Goal: Information Seeking & Learning: Learn about a topic

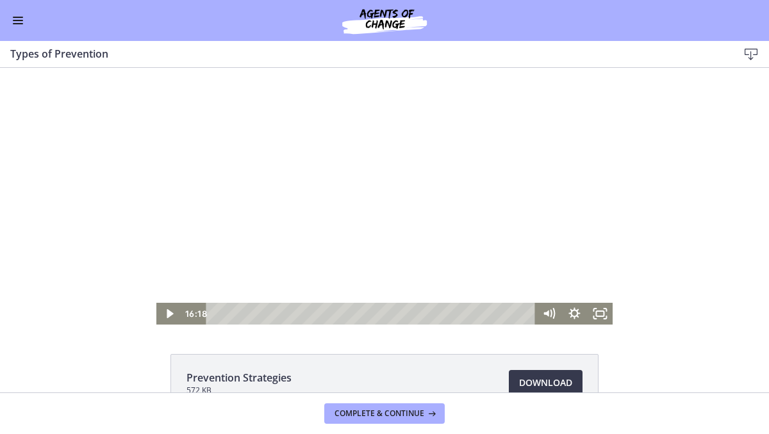
click at [281, 123] on div at bounding box center [384, 196] width 457 height 257
click at [315, 174] on div at bounding box center [384, 196] width 457 height 257
click at [361, 164] on div at bounding box center [384, 196] width 457 height 257
click at [314, 98] on div at bounding box center [384, 196] width 457 height 257
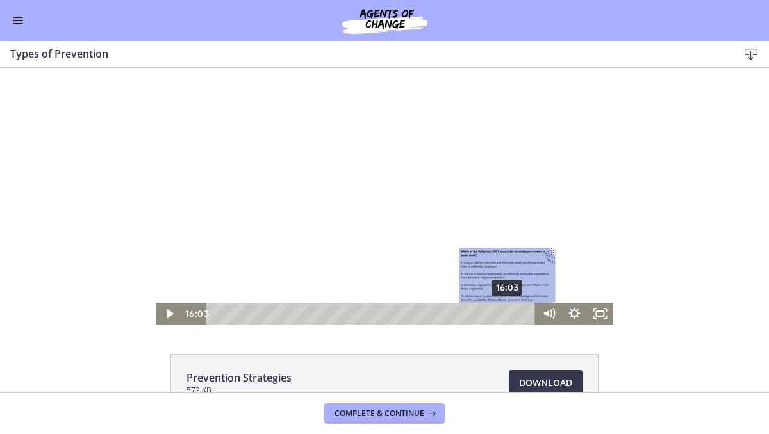
click at [504, 312] on div "16:03" at bounding box center [372, 314] width 314 height 22
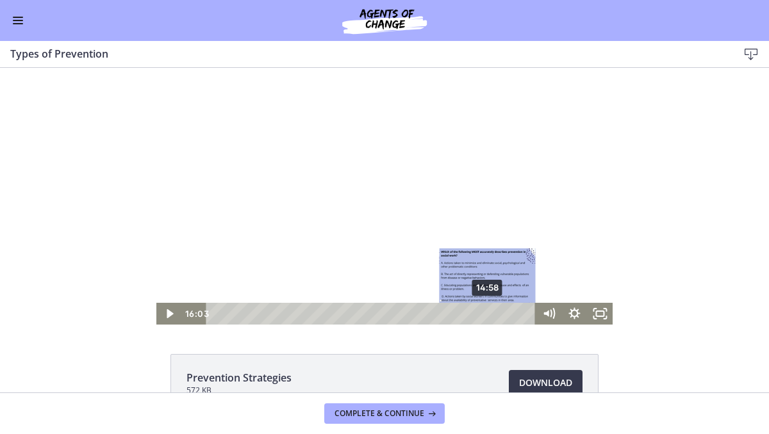
click at [480, 313] on div "14:58" at bounding box center [372, 314] width 314 height 22
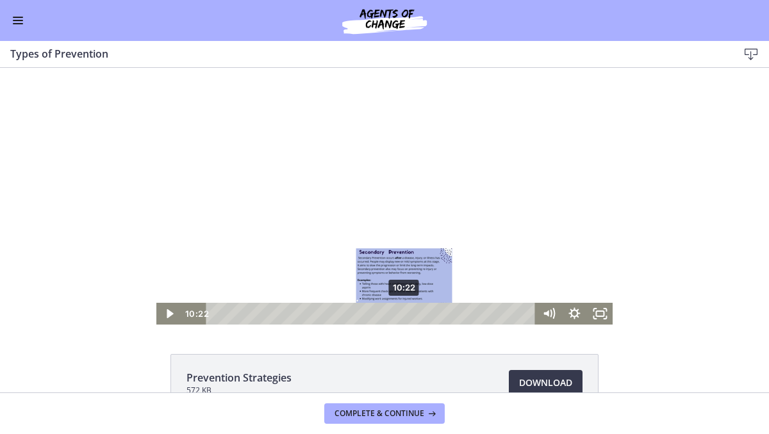
click at [400, 316] on div "10:22" at bounding box center [372, 314] width 314 height 22
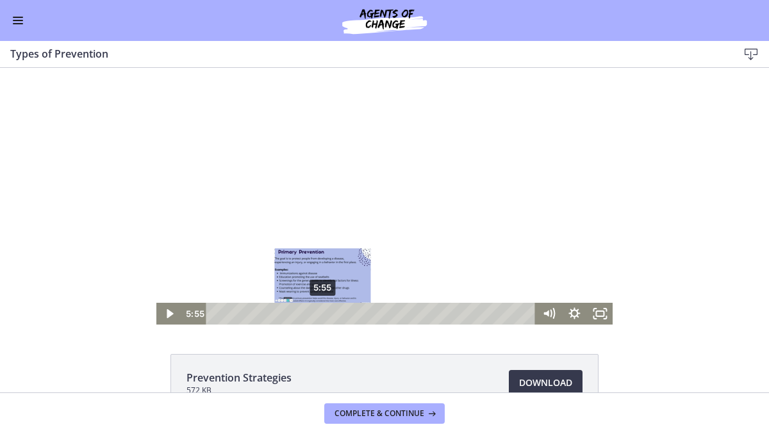
click at [318, 315] on div "5:55" at bounding box center [372, 314] width 314 height 22
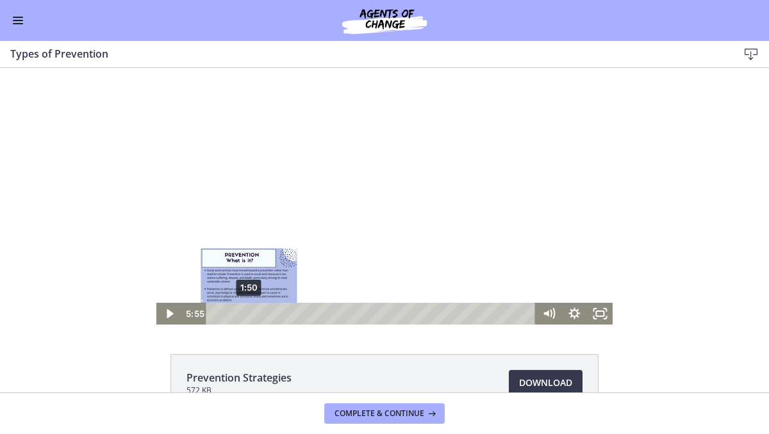
click at [244, 313] on div "1:50" at bounding box center [372, 314] width 314 height 22
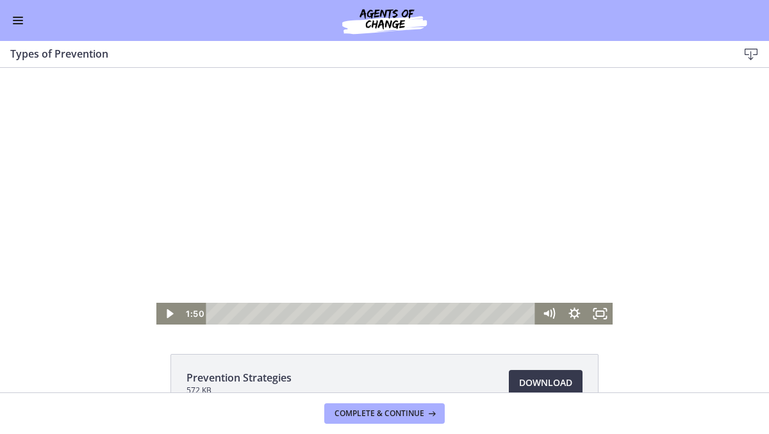
click at [312, 233] on div at bounding box center [384, 196] width 457 height 257
click at [594, 314] on icon "Fullscreen" at bounding box center [600, 314] width 26 height 22
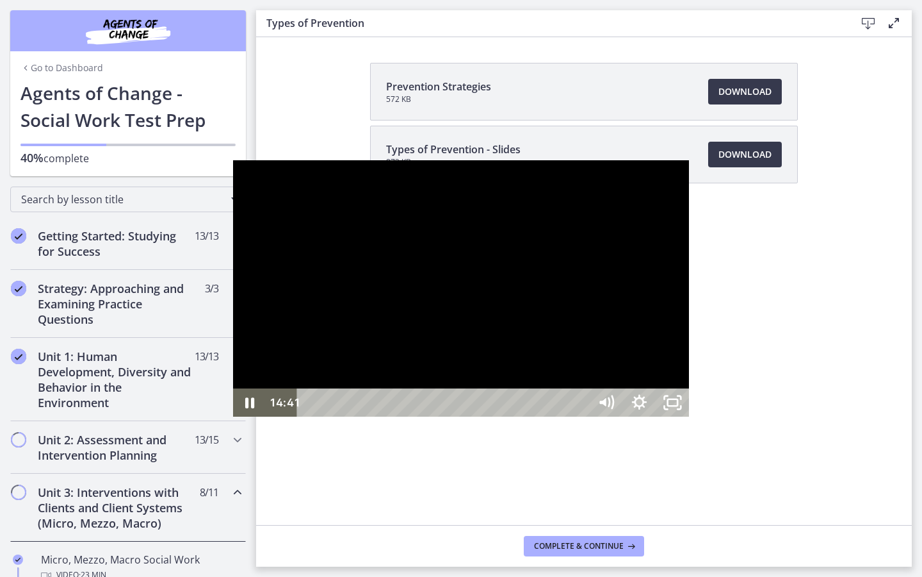
click at [623, 198] on div at bounding box center [461, 288] width 457 height 257
click at [388, 208] on div at bounding box center [461, 288] width 457 height 257
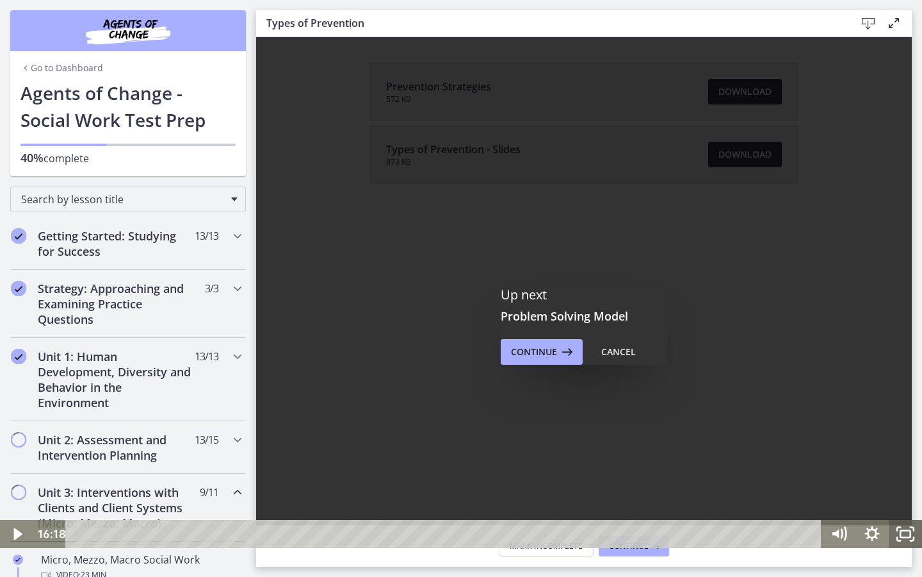
click at [768, 434] on icon "Fullscreen" at bounding box center [905, 534] width 33 height 28
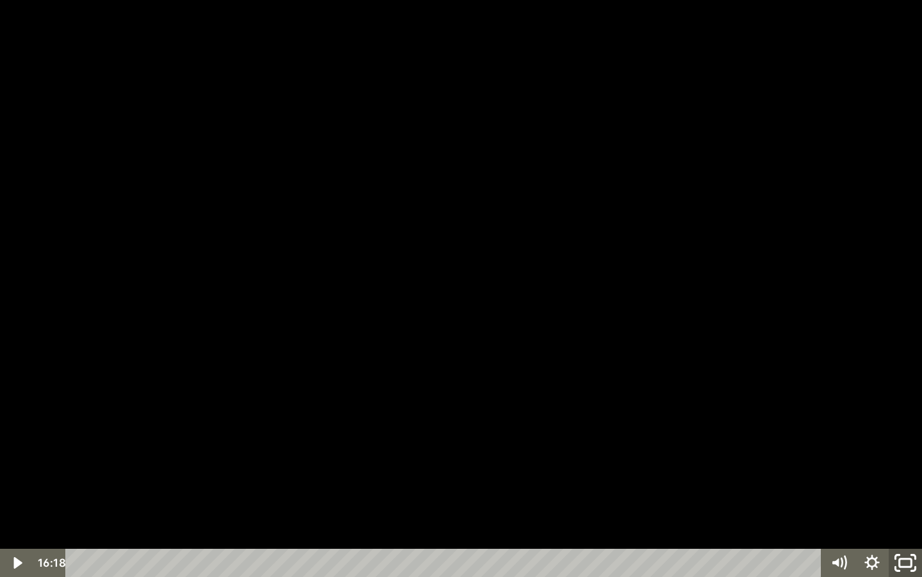
click at [768, 434] on icon "Unfullscreen" at bounding box center [906, 563] width 40 height 34
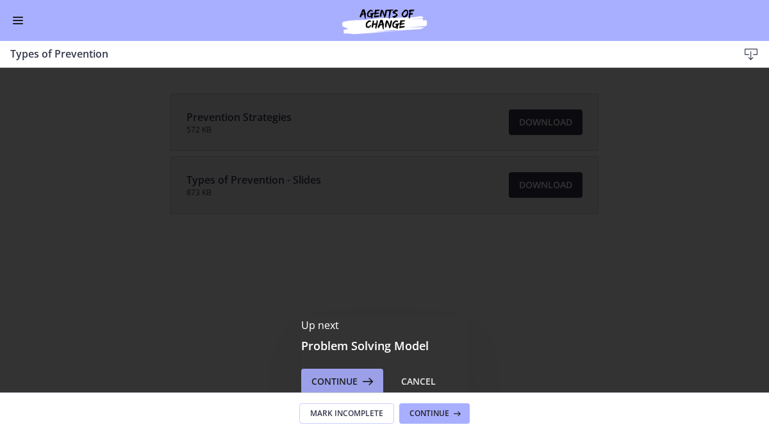
click at [372, 377] on button "Continue" at bounding box center [342, 382] width 82 height 26
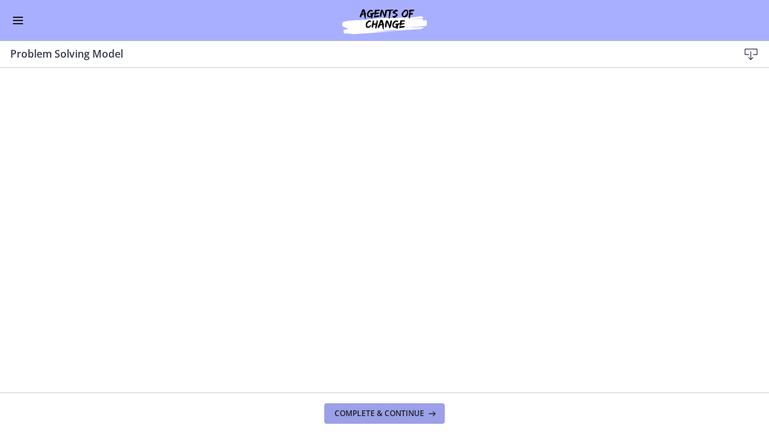
click at [379, 415] on span "Complete & continue" at bounding box center [379, 414] width 90 height 10
click at [361, 412] on span "Complete & continue" at bounding box center [379, 414] width 90 height 10
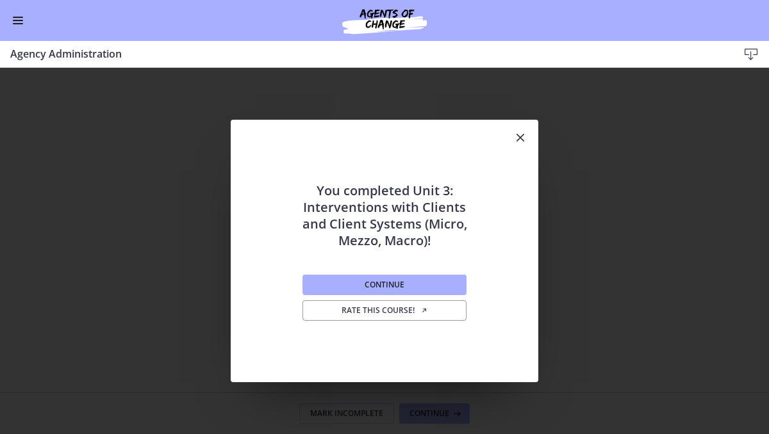
click at [514, 142] on icon "Close" at bounding box center [519, 137] width 15 height 15
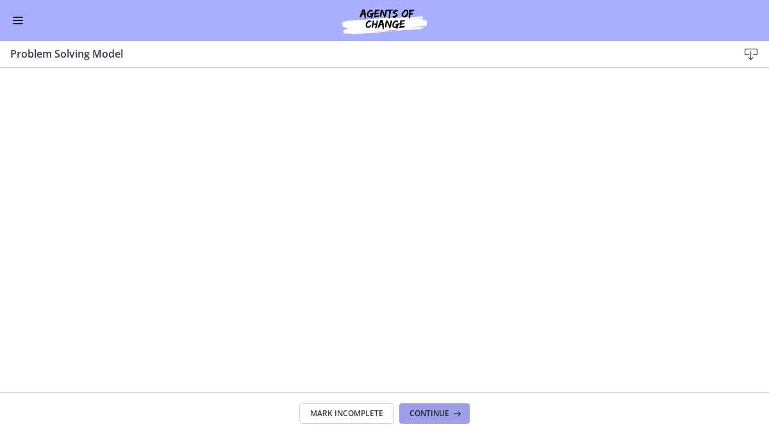
click at [425, 414] on span "Continue" at bounding box center [429, 414] width 40 height 10
click at [708, 413] on footer "Mark Incomplete Continue" at bounding box center [384, 414] width 769 height 42
click at [711, 416] on footer "Mark Incomplete Continue" at bounding box center [384, 414] width 769 height 42
click at [459, 412] on icon at bounding box center [455, 414] width 13 height 10
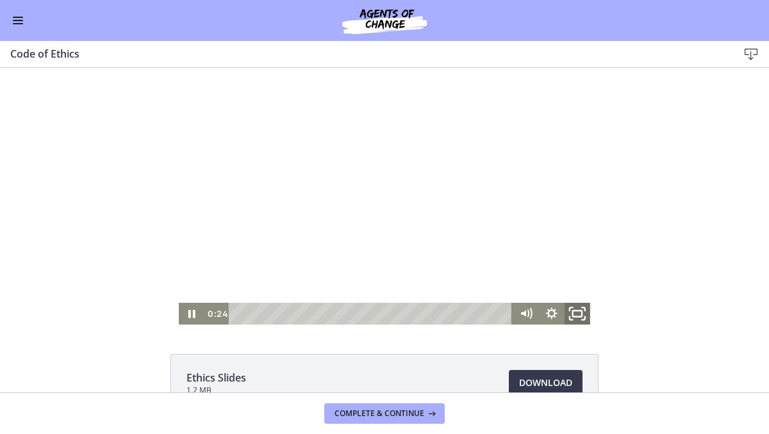
click at [572, 313] on icon "Fullscreen" at bounding box center [577, 314] width 31 height 26
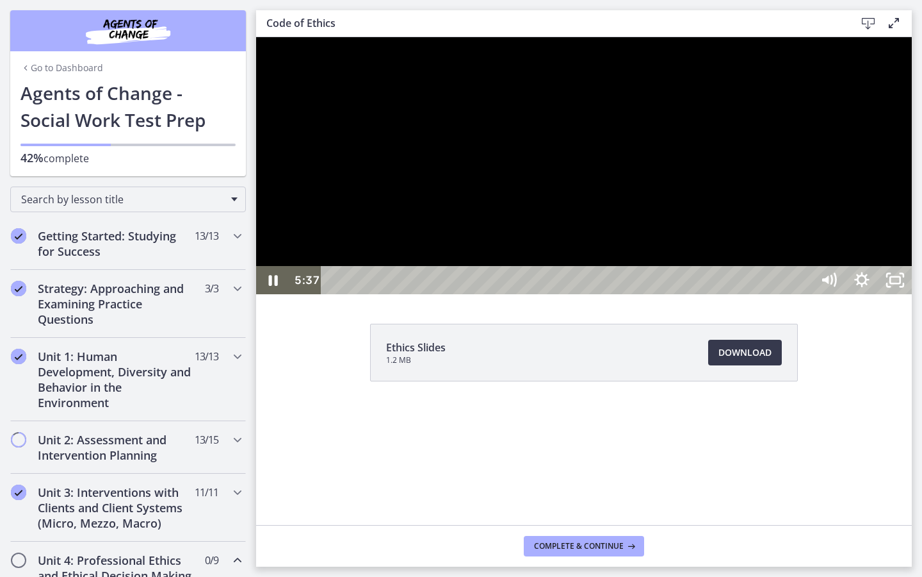
click at [768, 294] on div at bounding box center [584, 165] width 656 height 257
click at [256, 37] on button "Play Video: cbe64g9t4o1cl02sihb0.mp4" at bounding box center [256, 37] width 1 height 1
click at [768, 297] on icon "Unfullscreen" at bounding box center [896, 280] width 40 height 34
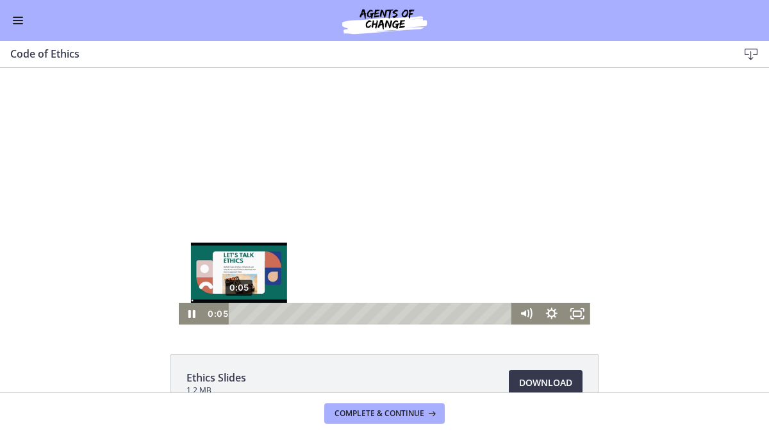
click at [238, 313] on div "0:05" at bounding box center [372, 314] width 268 height 22
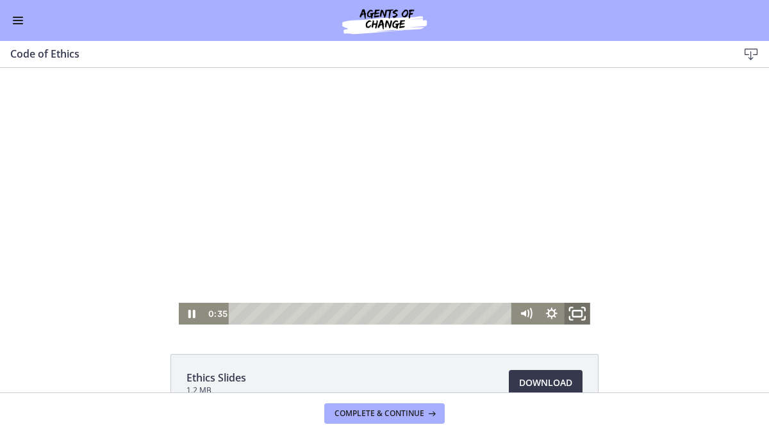
click at [574, 310] on icon "Fullscreen" at bounding box center [577, 314] width 31 height 26
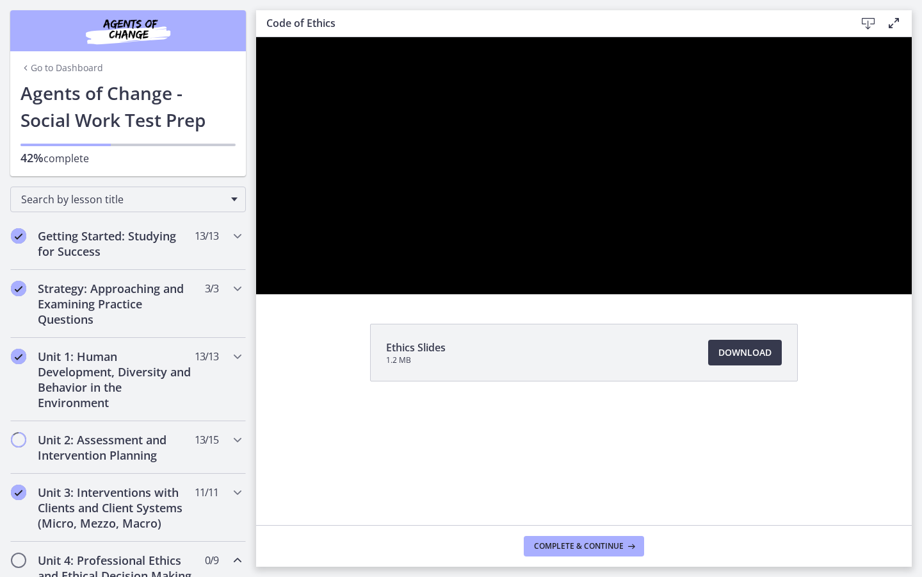
click at [768, 294] on div at bounding box center [584, 165] width 656 height 257
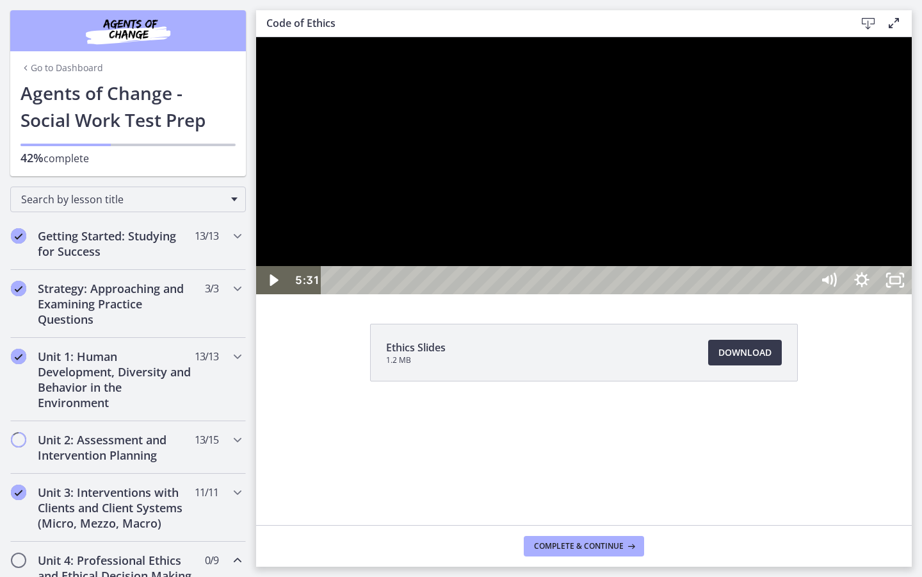
click at [655, 294] on div at bounding box center [584, 165] width 656 height 257
click at [768, 297] on icon "Unfullscreen" at bounding box center [896, 280] width 40 height 34
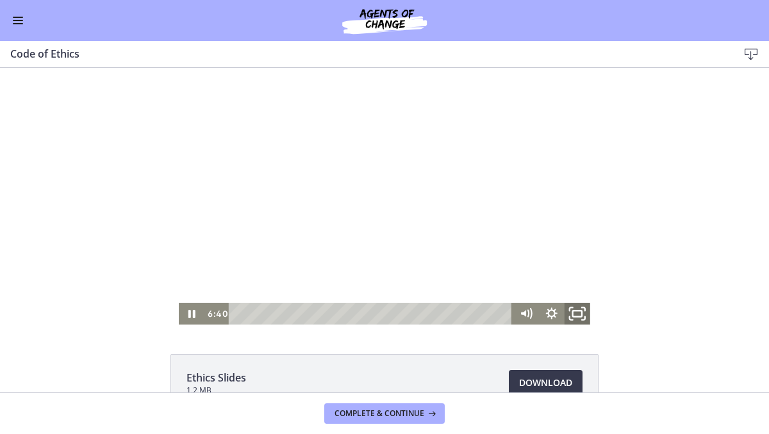
click at [573, 316] on rect "Fullscreen" at bounding box center [577, 314] width 9 height 6
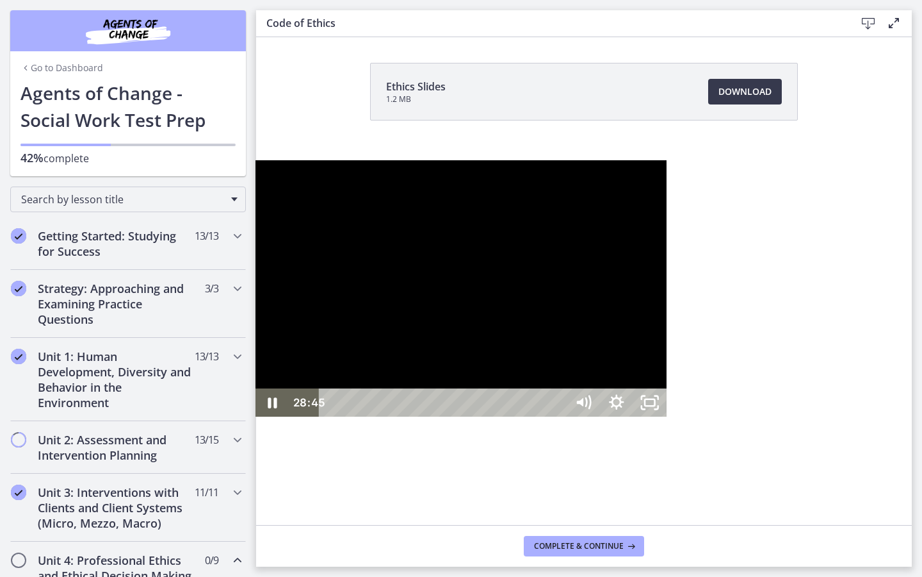
click at [257, 417] on div at bounding box center [461, 288] width 411 height 257
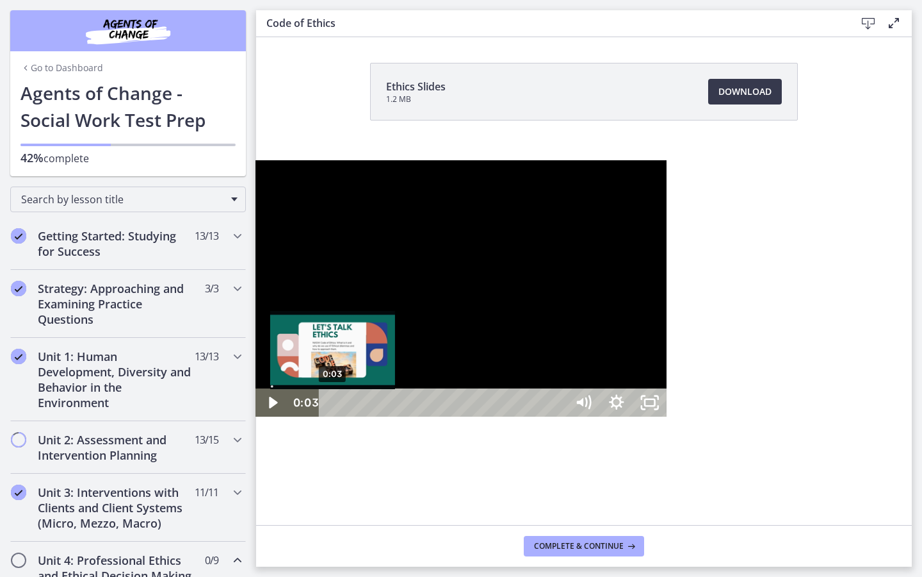
click at [332, 416] on div "0:03" at bounding box center [445, 402] width 227 height 28
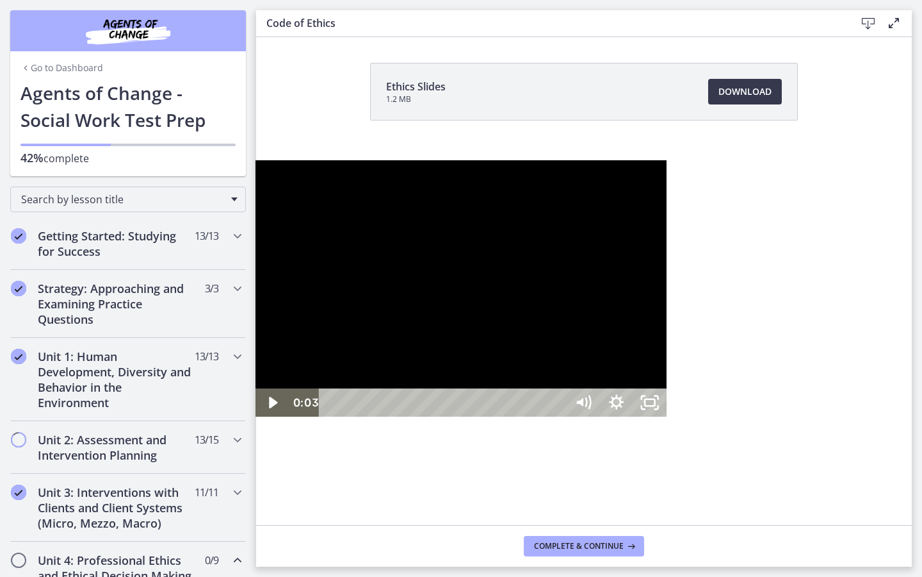
click at [352, 279] on div at bounding box center [461, 288] width 411 height 257
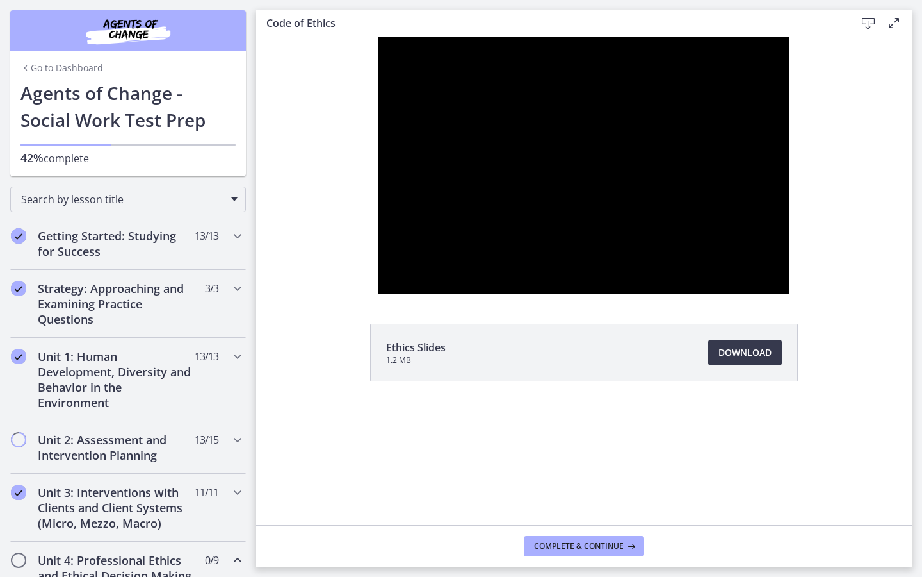
click at [569, 83] on div at bounding box center [584, 165] width 411 height 257
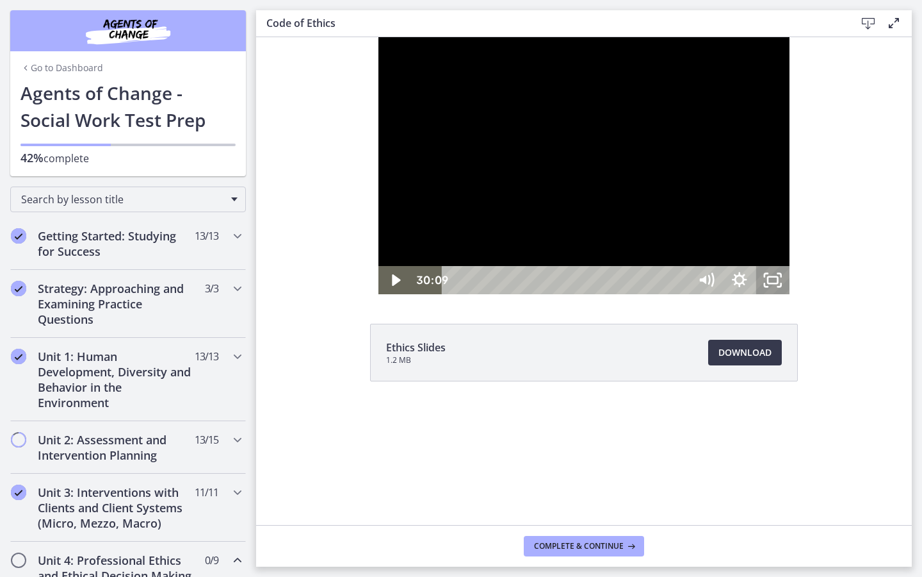
click at [778, 283] on rect "Unfullscreen" at bounding box center [773, 280] width 10 height 6
